Goal: Task Accomplishment & Management: Manage account settings

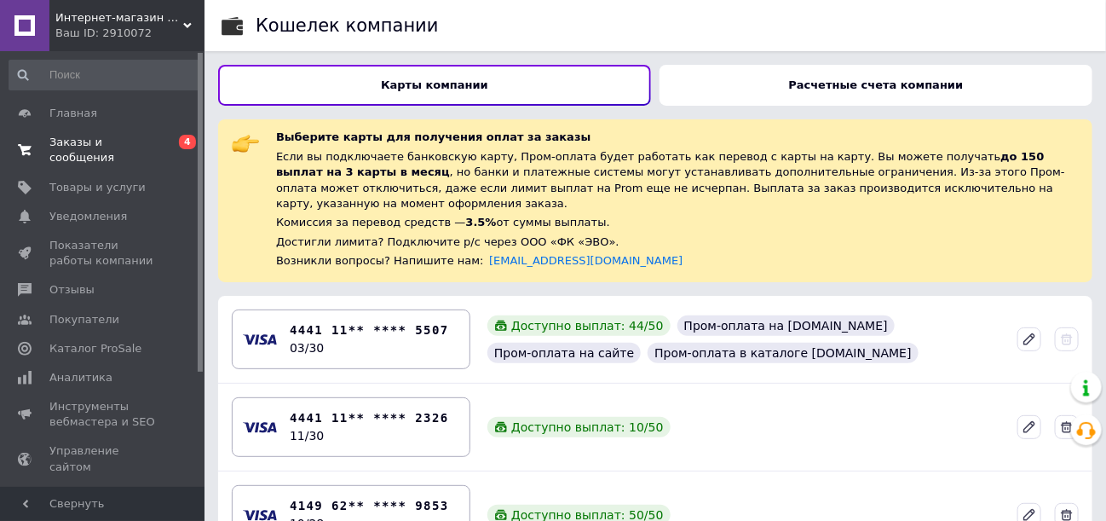
click at [105, 142] on span "Заказы и сообщения" at bounding box center [103, 150] width 108 height 31
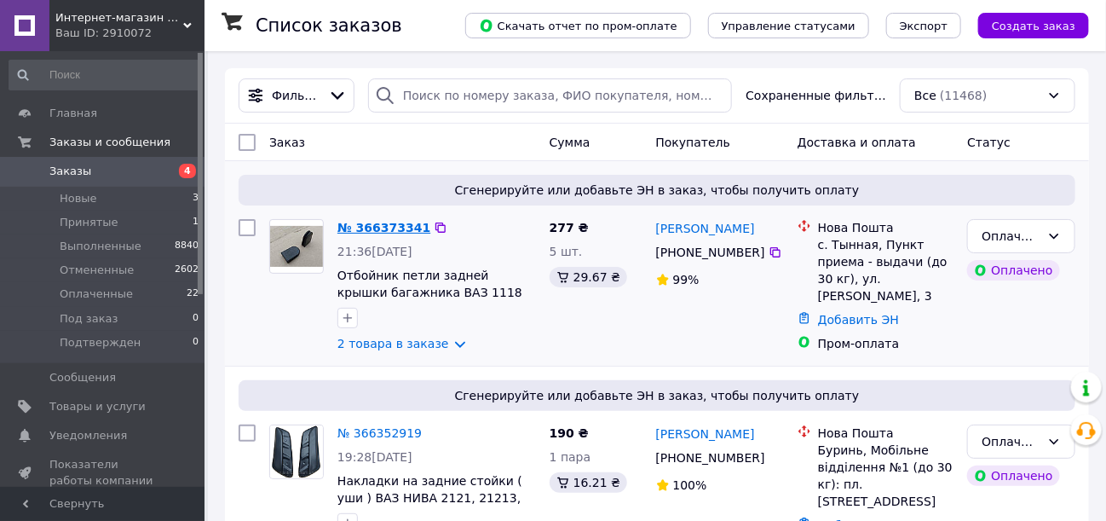
click at [394, 229] on link "№ 366373341" at bounding box center [383, 228] width 93 height 14
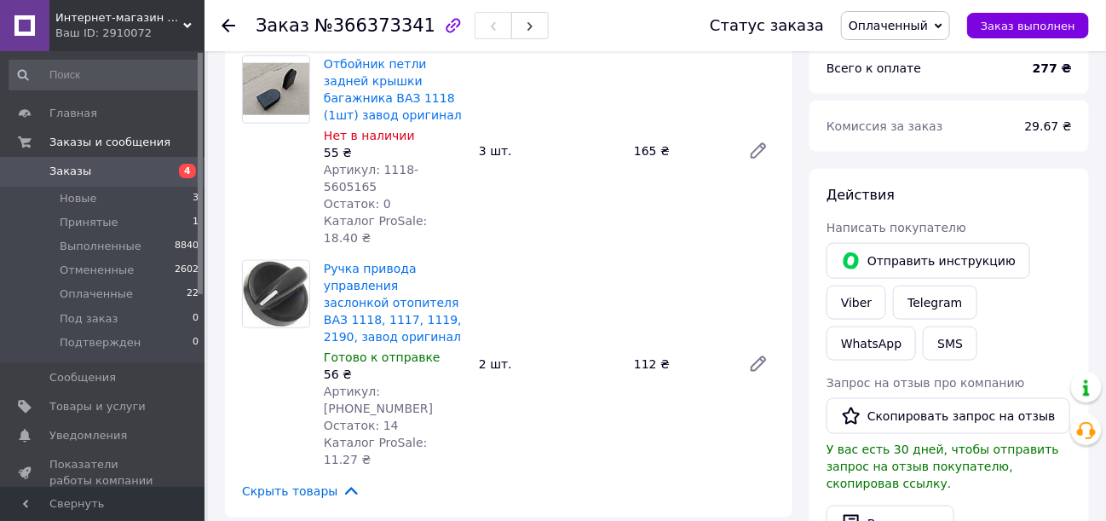
scroll to position [636, 0]
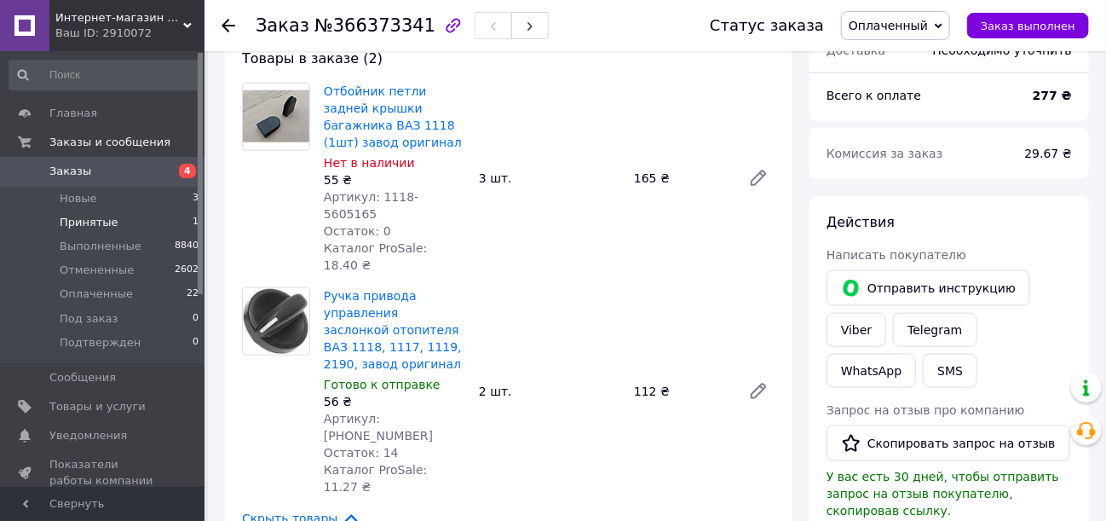
click at [90, 221] on span "Принятые" at bounding box center [89, 222] width 59 height 15
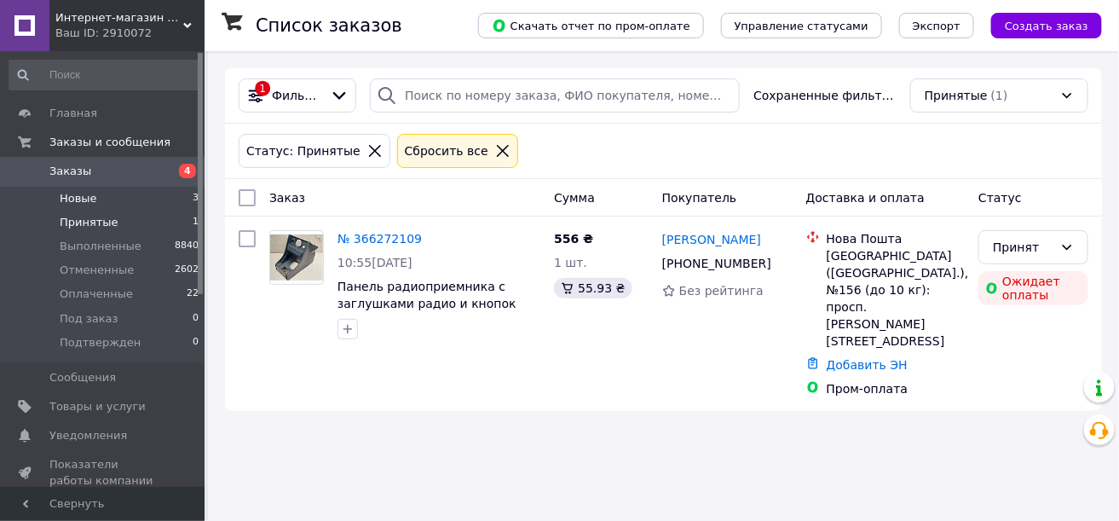
click at [78, 198] on span "Новые" at bounding box center [78, 198] width 37 height 15
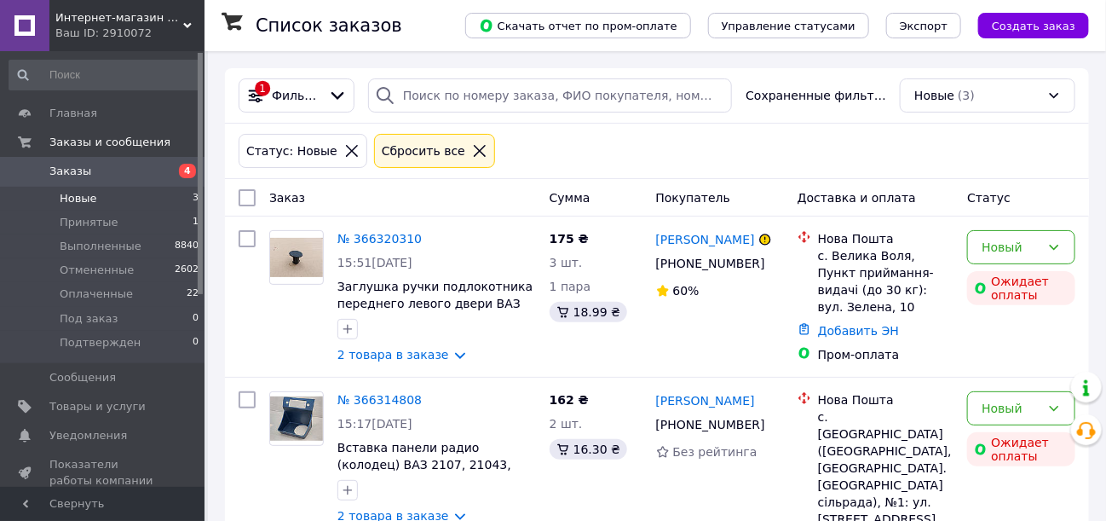
click at [68, 172] on span "Заказы" at bounding box center [70, 171] width 42 height 15
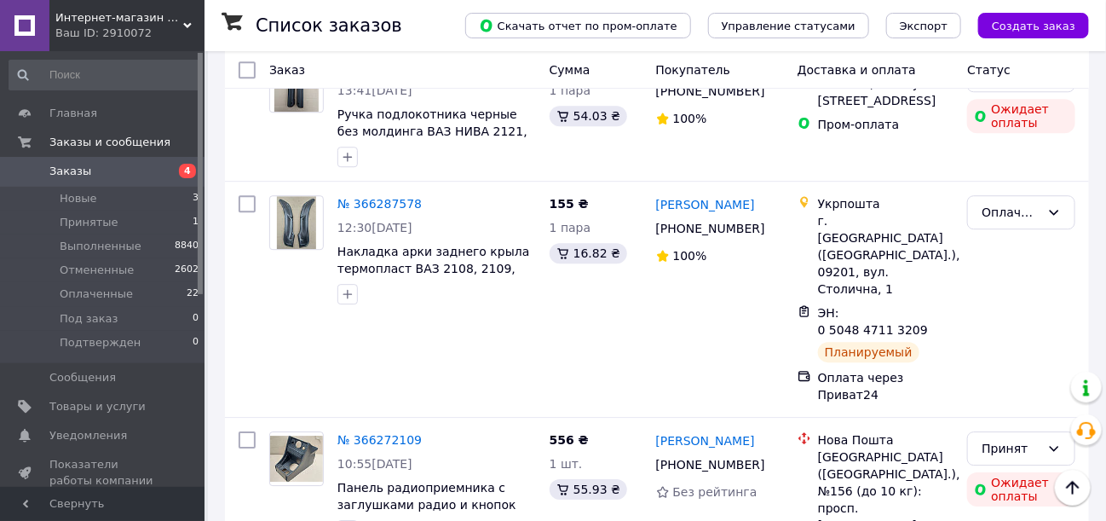
scroll to position [1704, 0]
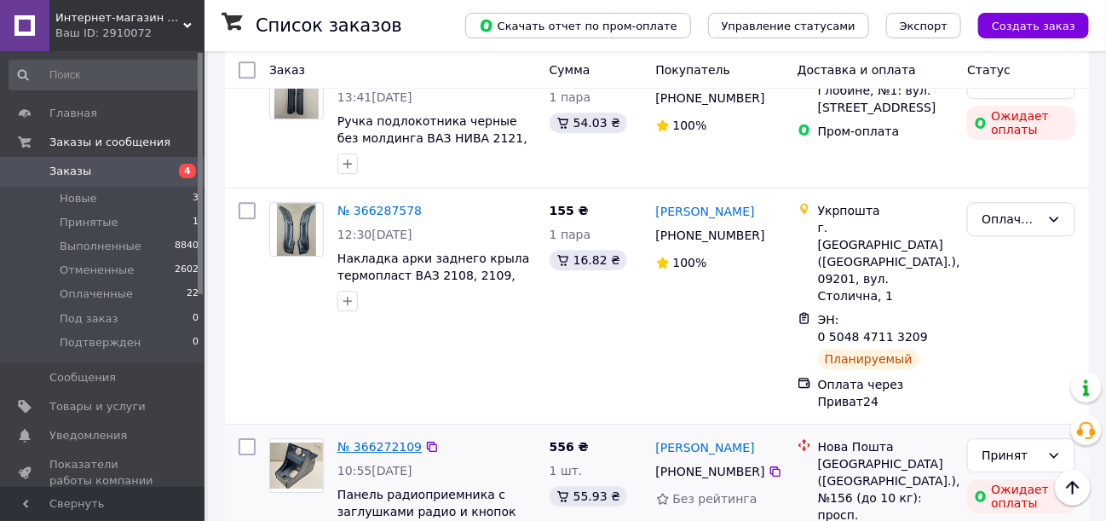
click at [382, 440] on link "№ 366272109" at bounding box center [379, 447] width 84 height 14
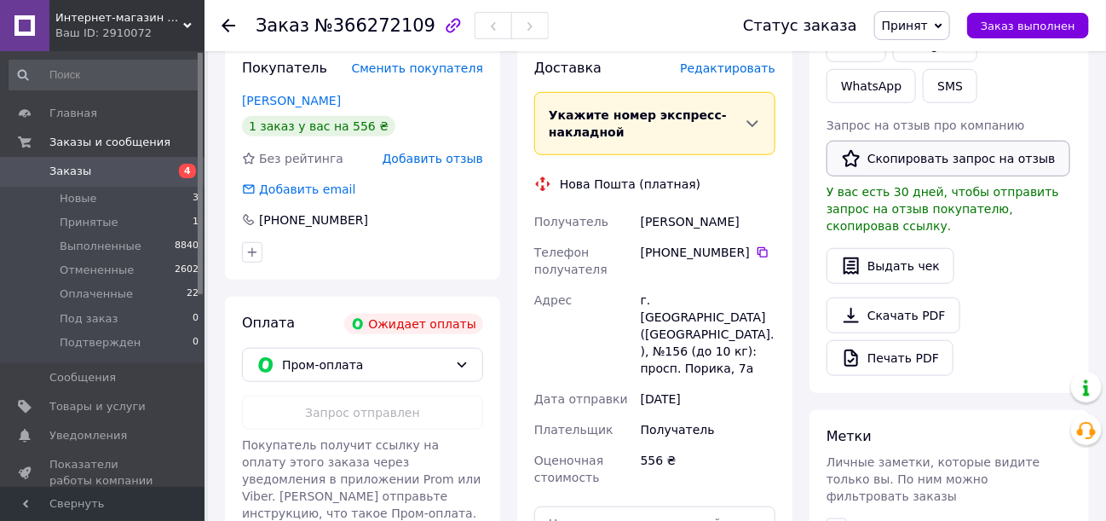
scroll to position [252, 0]
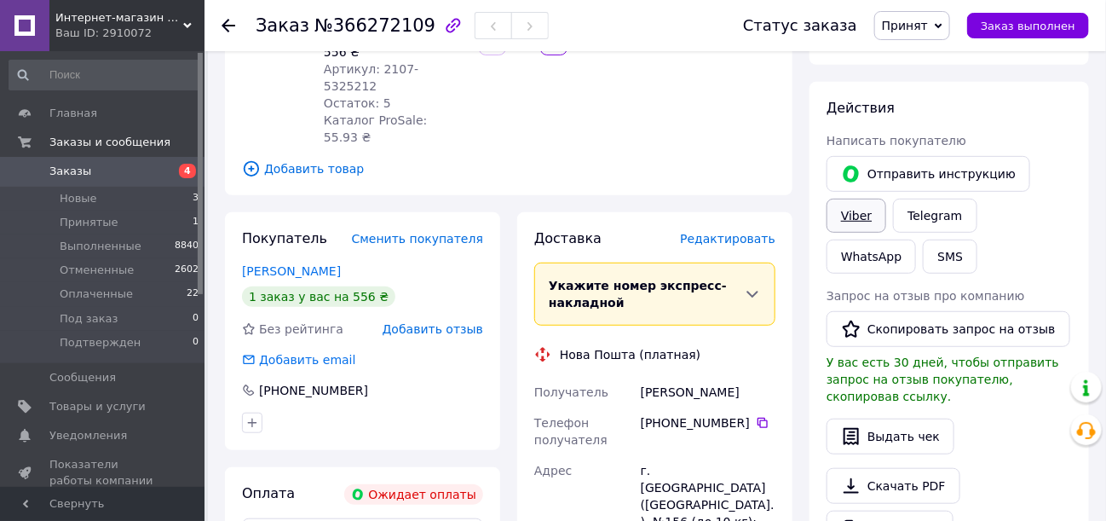
click at [847, 210] on link "Viber" at bounding box center [856, 216] width 60 height 34
click at [74, 171] on span "Заказы" at bounding box center [70, 171] width 42 height 15
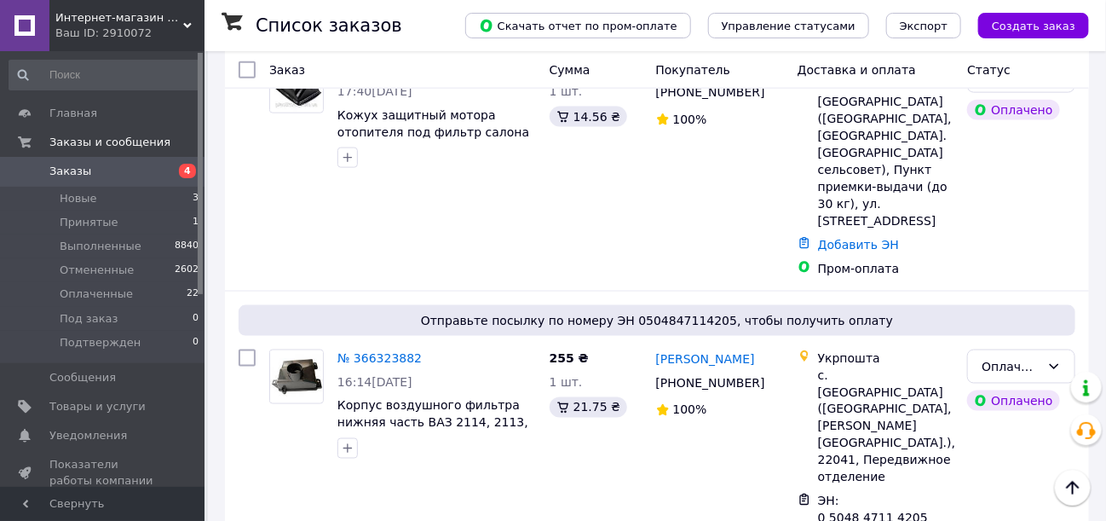
scroll to position [766, 0]
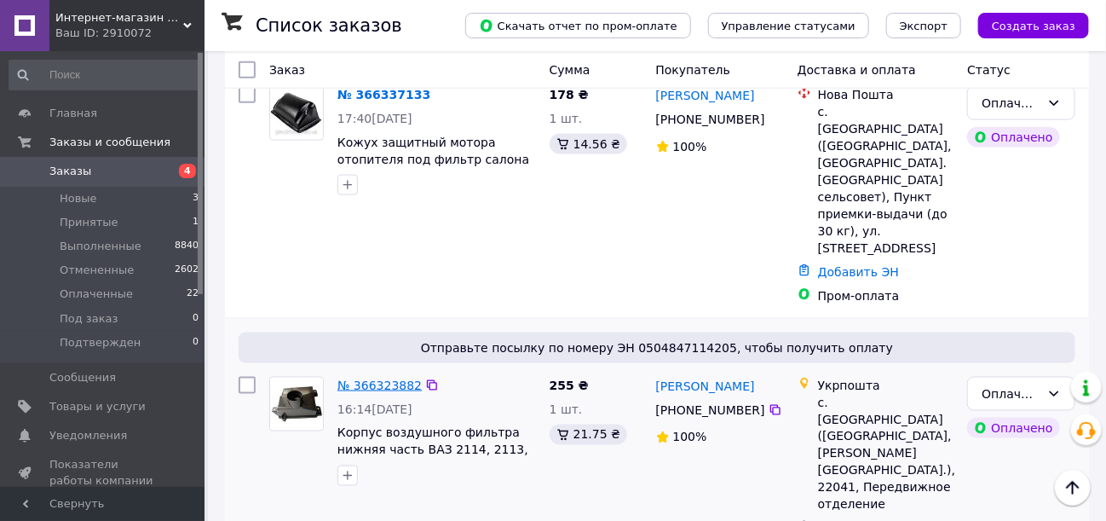
click at [390, 378] on link "№ 366323882" at bounding box center [379, 385] width 84 height 14
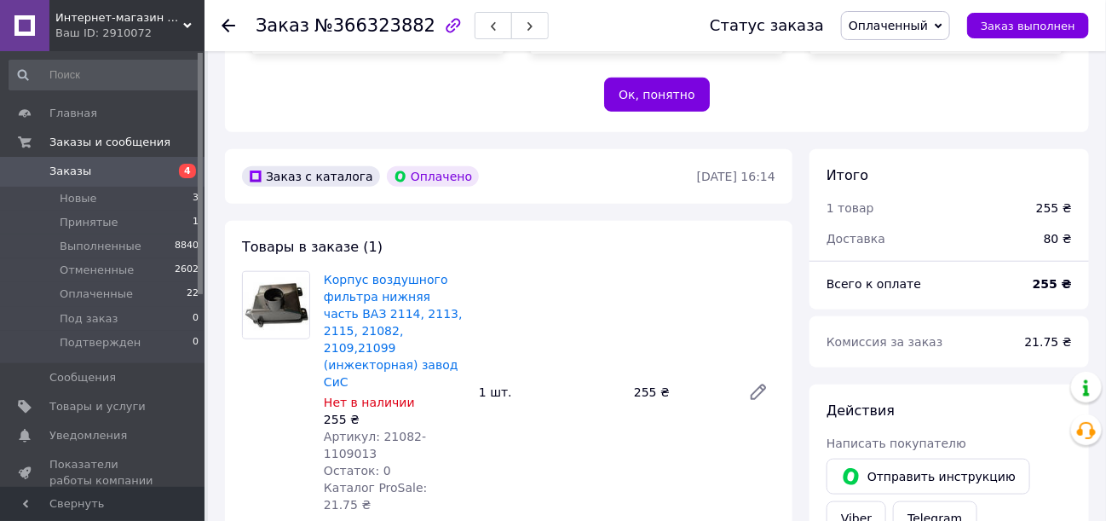
scroll to position [425, 0]
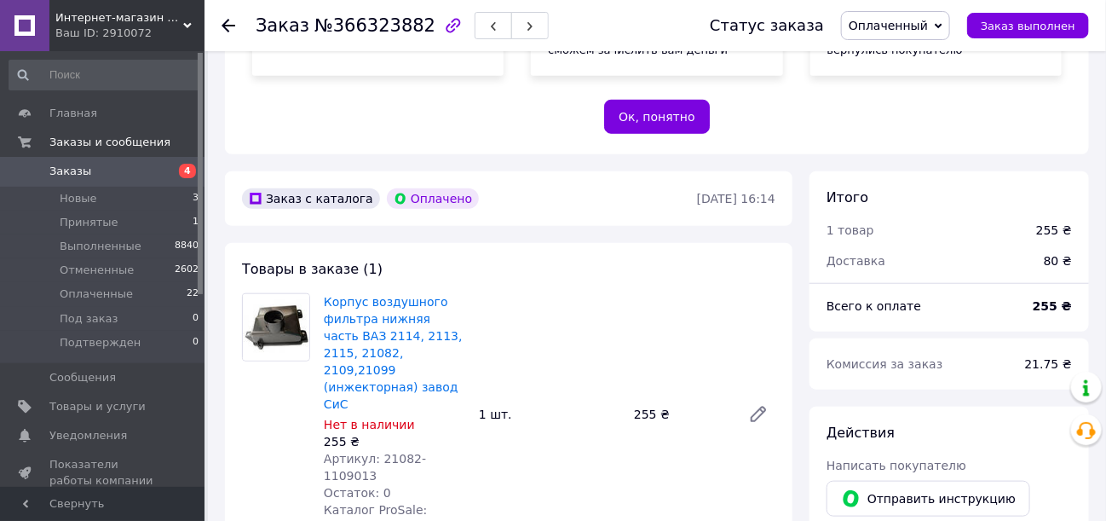
click at [70, 171] on span "Заказы" at bounding box center [70, 171] width 42 height 15
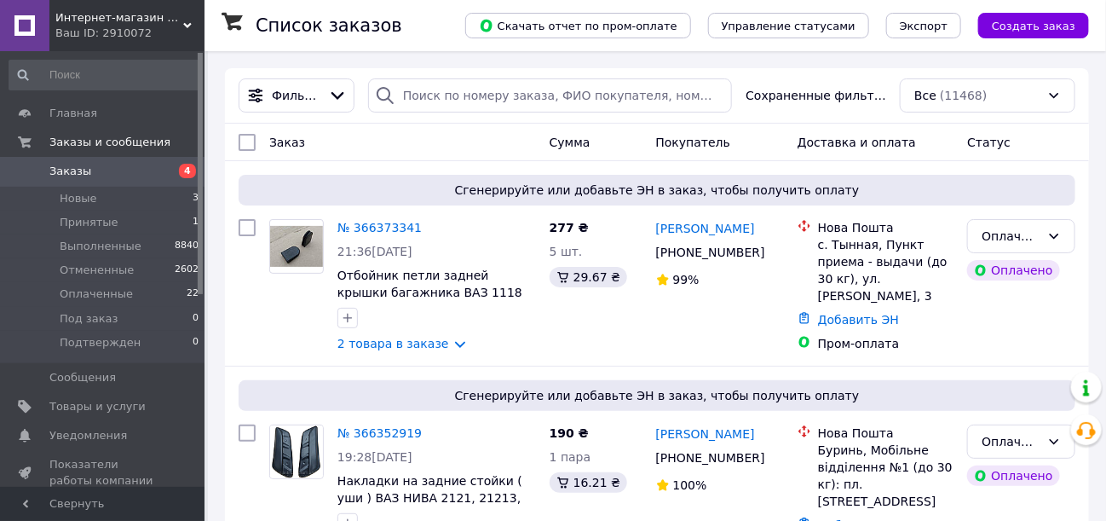
click at [82, 174] on span "Заказы" at bounding box center [70, 171] width 42 height 15
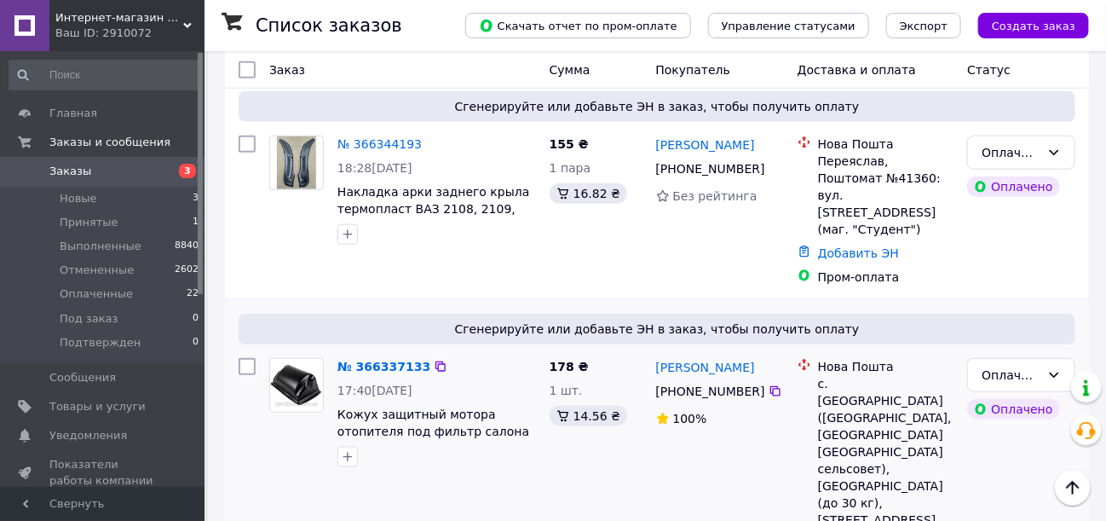
scroll to position [596, 0]
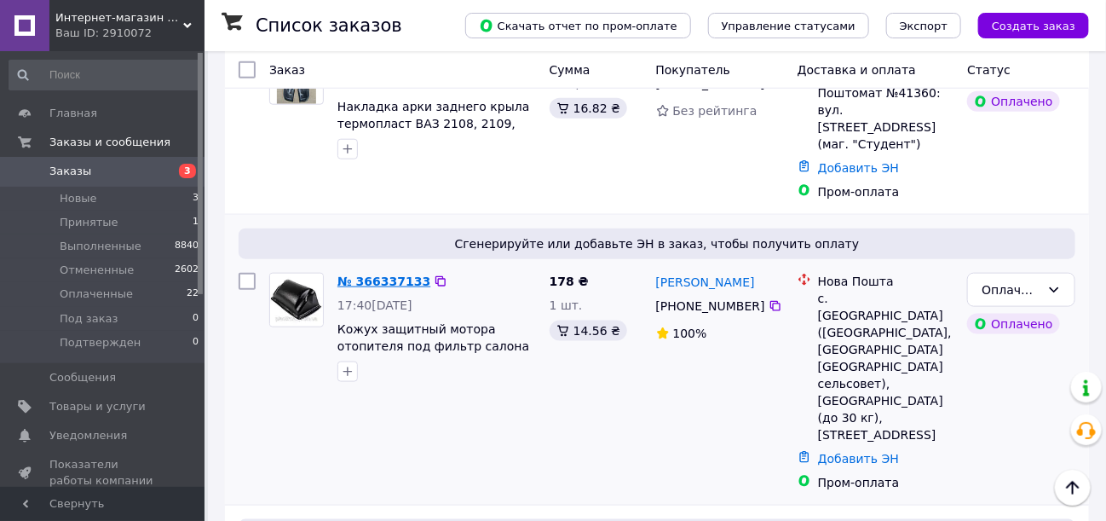
click at [383, 274] on link "№ 366337133" at bounding box center [383, 281] width 93 height 14
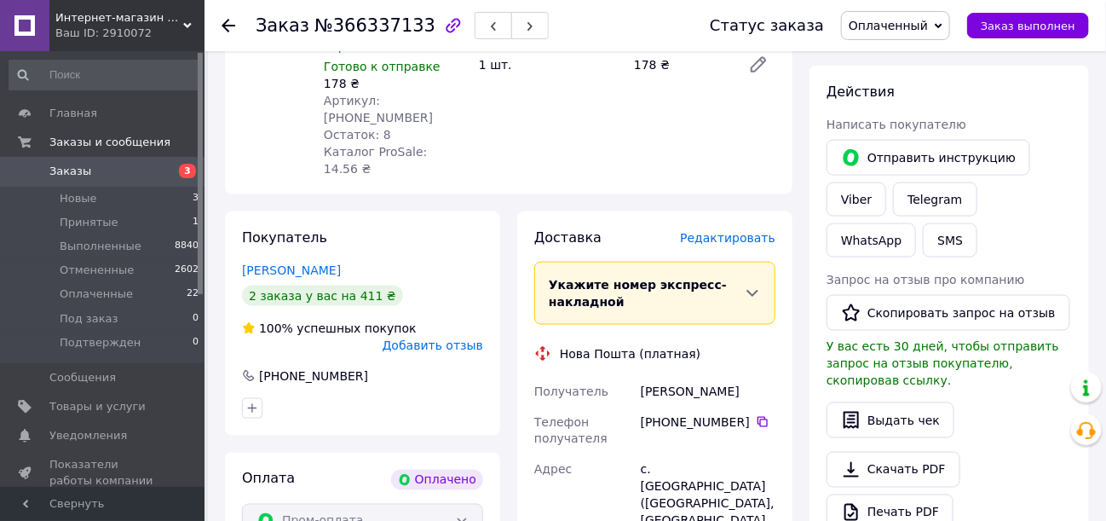
scroll to position [256, 0]
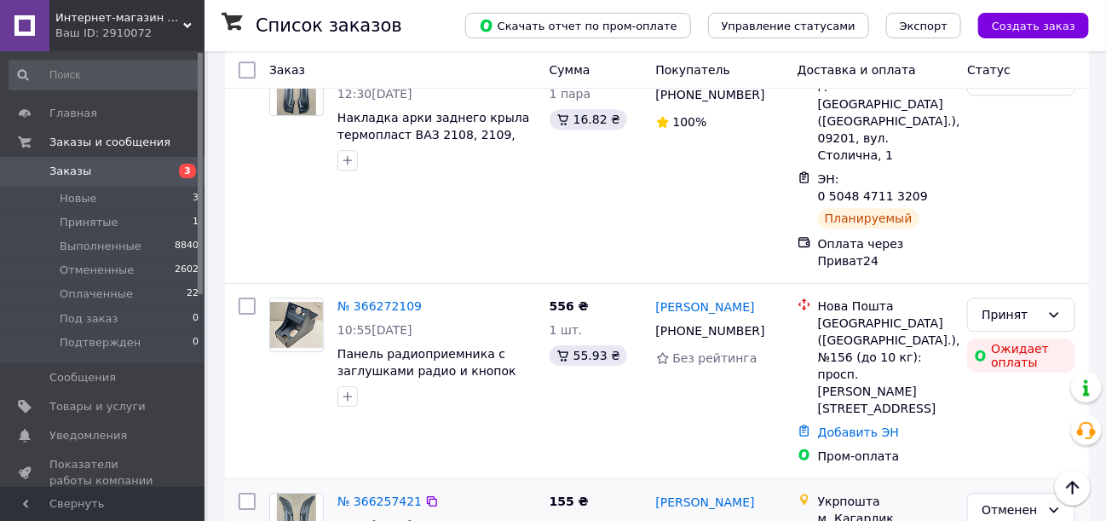
scroll to position [1960, 0]
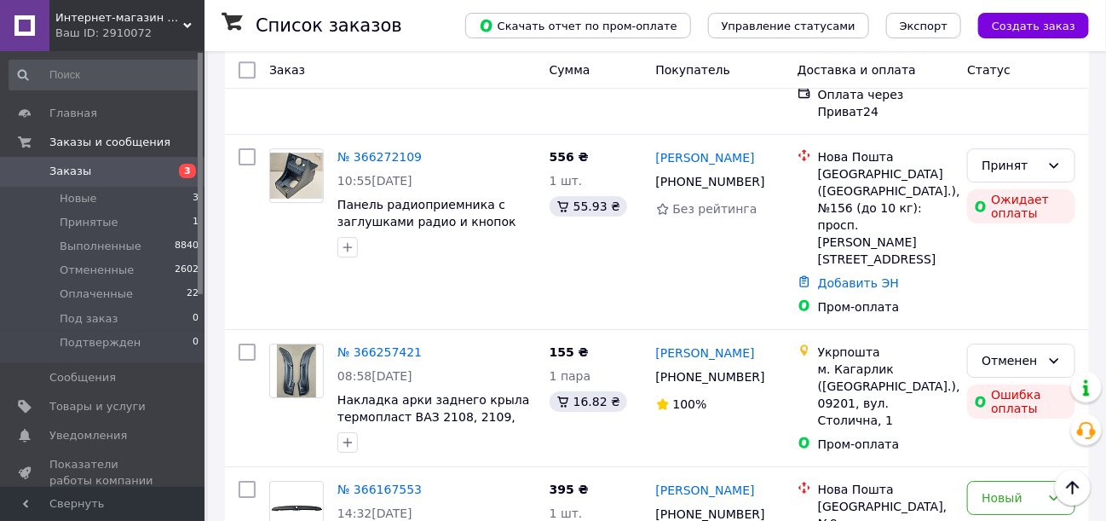
click at [66, 173] on span "Заказы" at bounding box center [70, 171] width 42 height 15
